Goal: Information Seeking & Learning: Check status

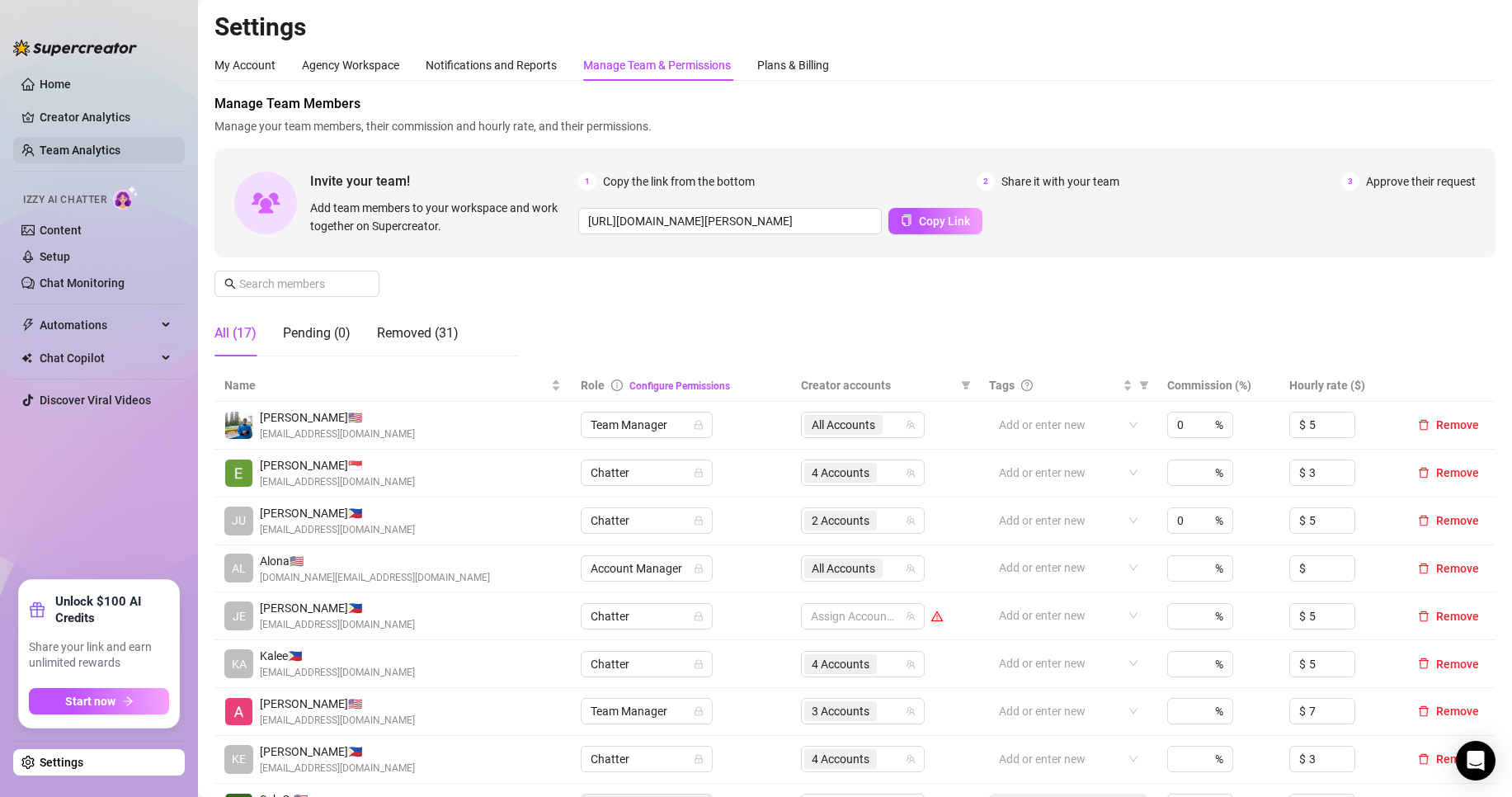
click at [71, 157] on link "Team Analytics" at bounding box center [79, 150] width 81 height 13
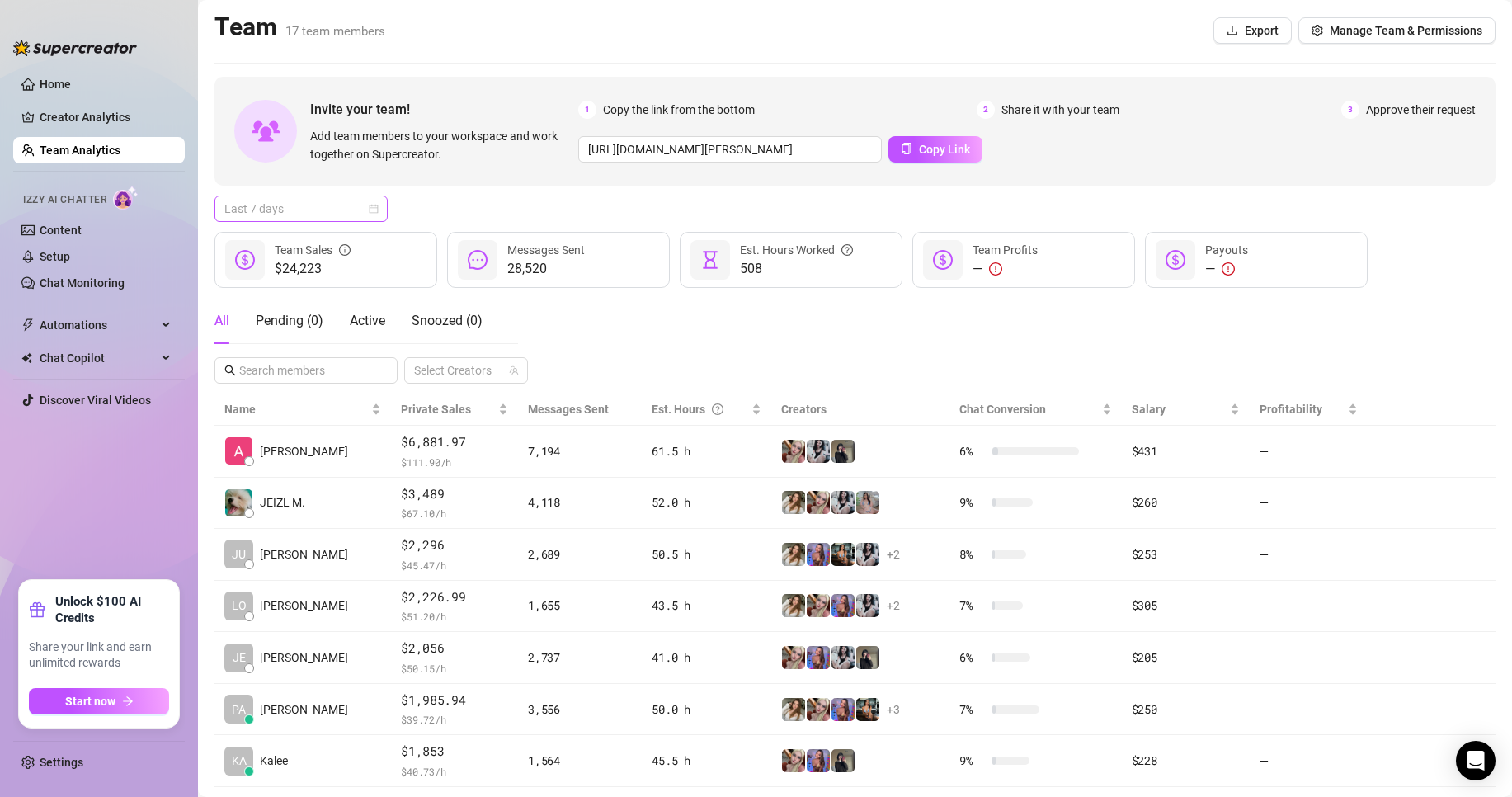
click at [286, 214] on span "Last 7 days" at bounding box center [301, 208] width 153 height 24
click at [284, 337] on div "Custom date" at bounding box center [301, 347] width 167 height 26
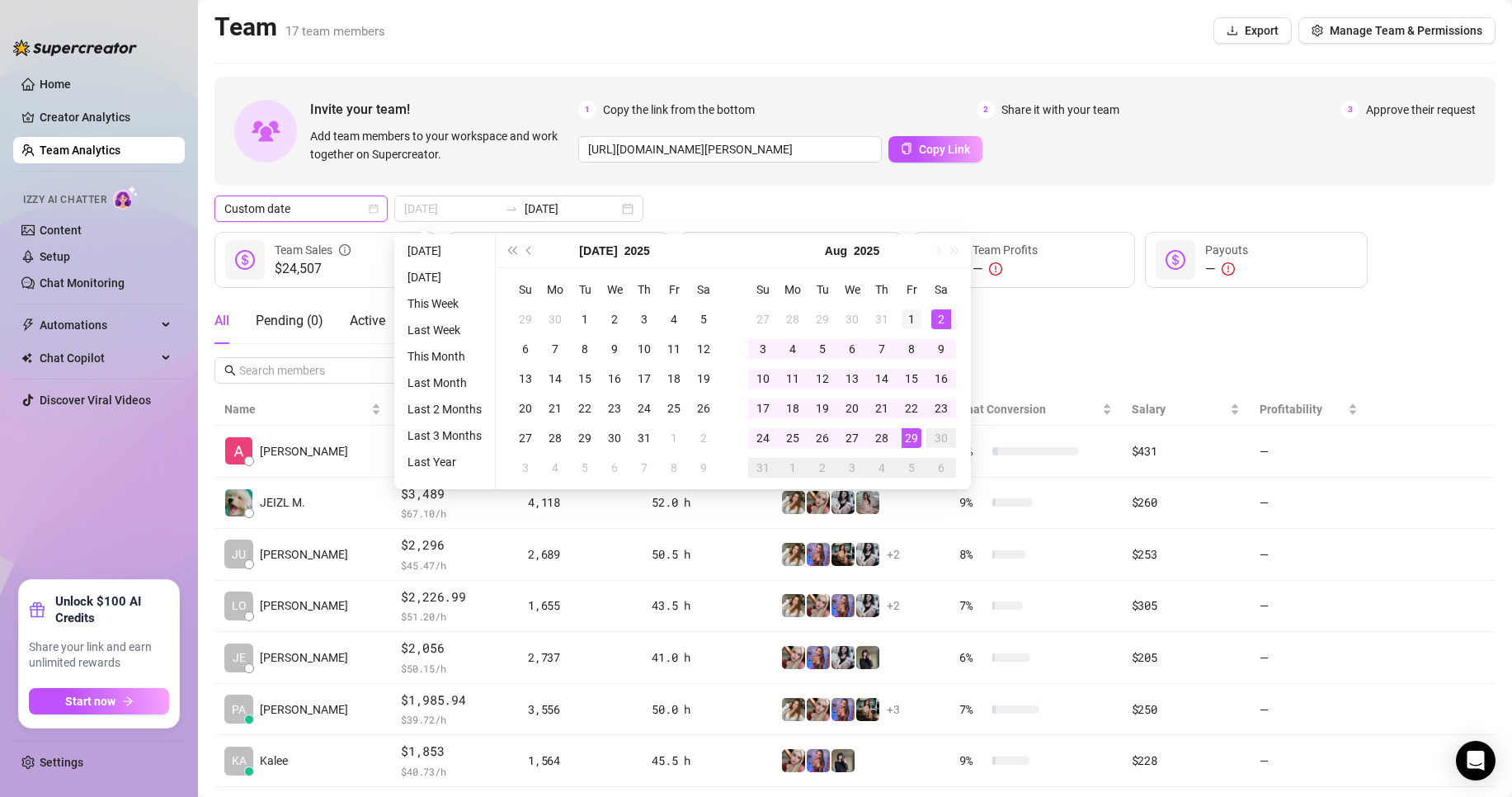
type input "[DATE]"
click at [918, 313] on div "1" at bounding box center [911, 319] width 20 height 20
type input "[DATE]"
click at [921, 426] on td "29" at bounding box center [911, 438] width 30 height 30
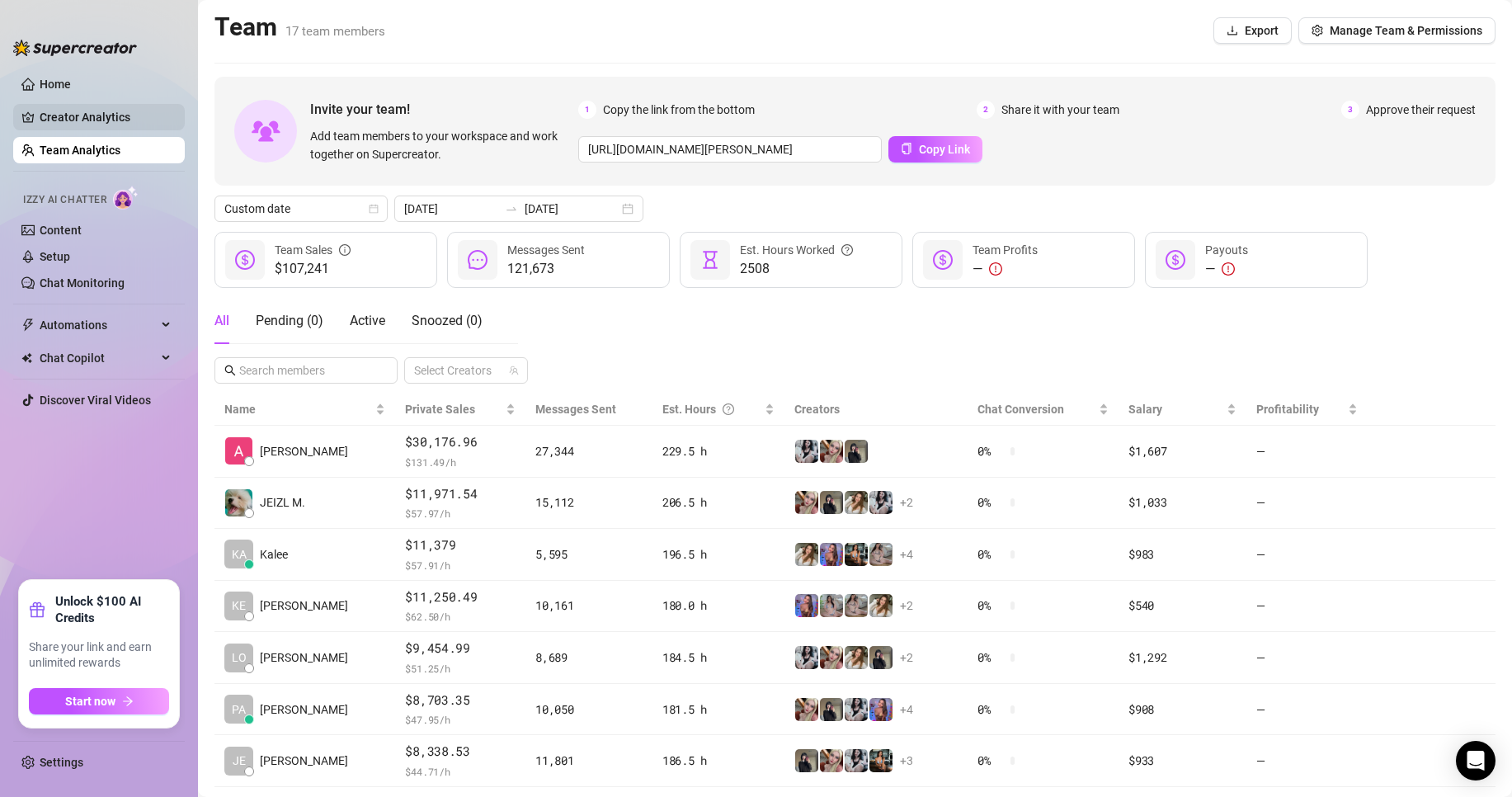
click at [88, 112] on link "Creator Analytics" at bounding box center [105, 117] width 132 height 26
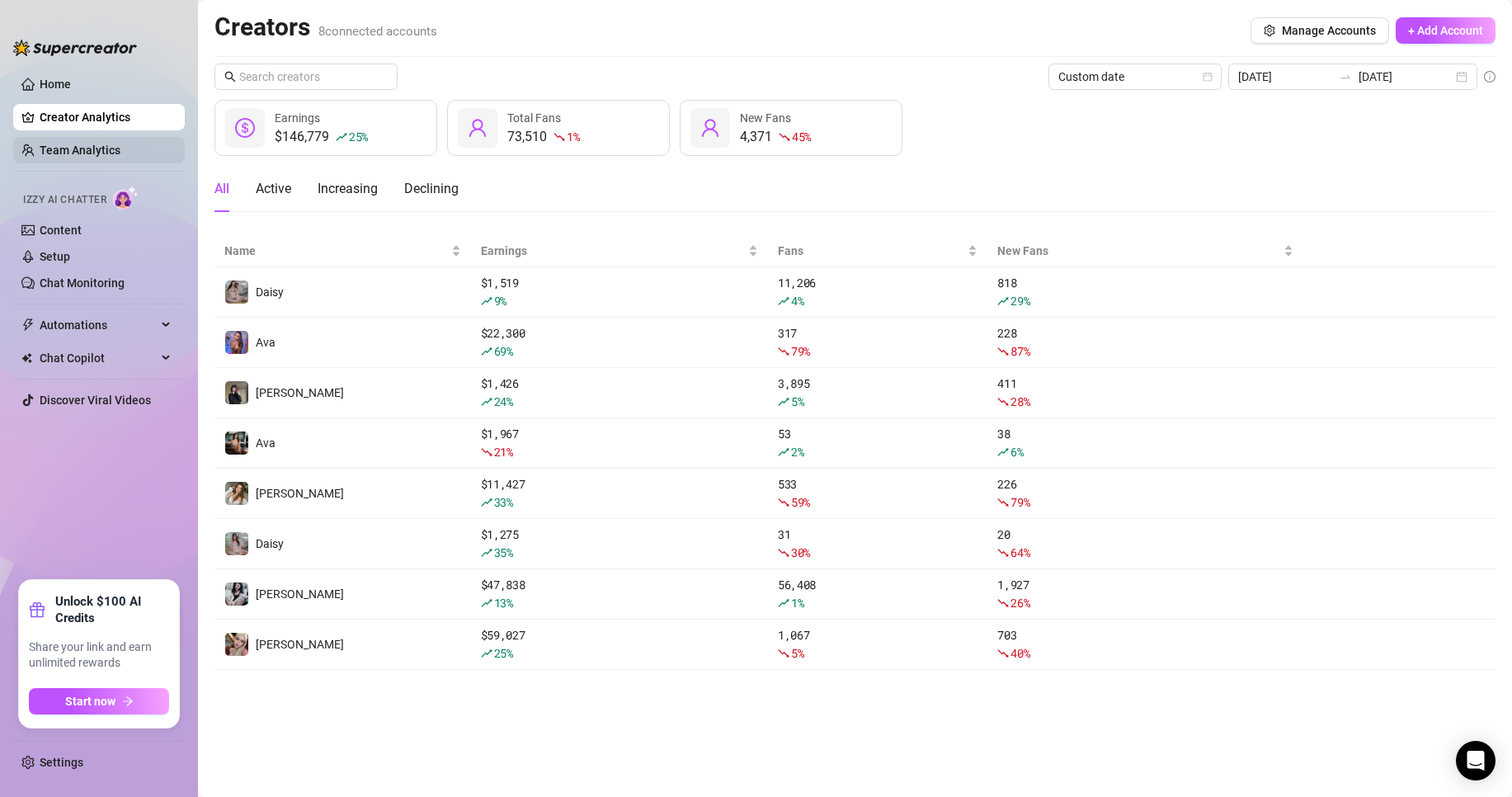
click at [99, 144] on link "Team Analytics" at bounding box center [79, 150] width 81 height 13
